Goal: Task Accomplishment & Management: Use online tool/utility

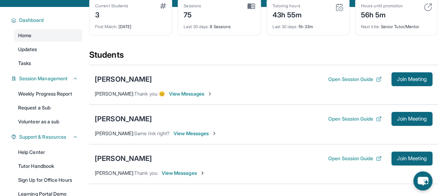
scroll to position [87, 0]
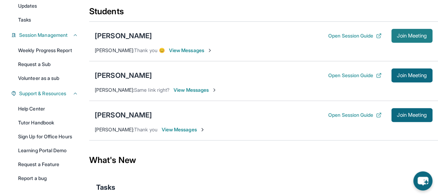
click at [410, 37] on span "Join Meeting" at bounding box center [412, 36] width 30 height 4
click at [133, 36] on div "[PERSON_NAME]" at bounding box center [123, 36] width 57 height 10
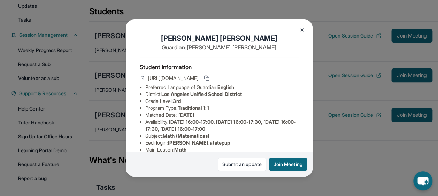
scroll to position [5, 0]
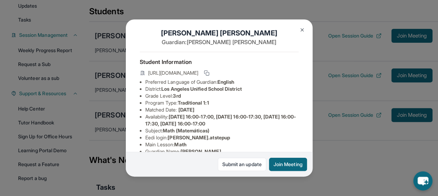
click at [305, 26] on button at bounding box center [302, 30] width 14 height 14
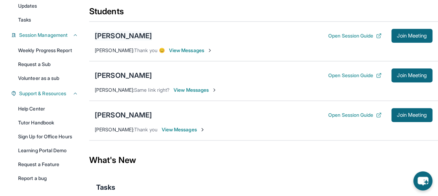
click at [151, 36] on div "[PERSON_NAME]" at bounding box center [123, 36] width 57 height 10
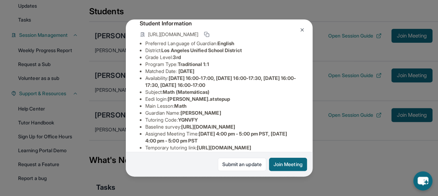
scroll to position [43, 0]
click at [194, 103] on span "[PERSON_NAME].atstepup" at bounding box center [199, 100] width 62 height 6
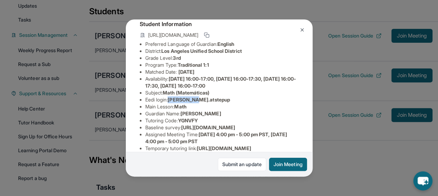
click at [194, 103] on span "[PERSON_NAME].atstepup" at bounding box center [199, 100] width 62 height 6
drag, startPoint x: 194, startPoint y: 105, endPoint x: 182, endPoint y: 92, distance: 17.5
click at [182, 89] on span "[DATE] 16:00-17:00, [DATE] 16:00-17:30, [DATE] 16:00-17:30, [DATE] 16:00-17:00" at bounding box center [220, 82] width 151 height 13
drag, startPoint x: 169, startPoint y: 105, endPoint x: 222, endPoint y: 104, distance: 53.3
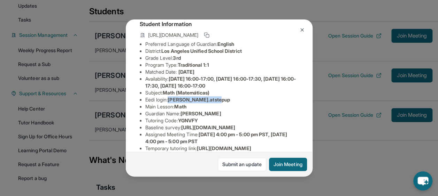
click at [222, 103] on li "Eedi login : [PERSON_NAME].atstepup" at bounding box center [221, 100] width 153 height 7
copy li "[PERSON_NAME].atstepup"
